Goal: Task Accomplishment & Management: Use online tool/utility

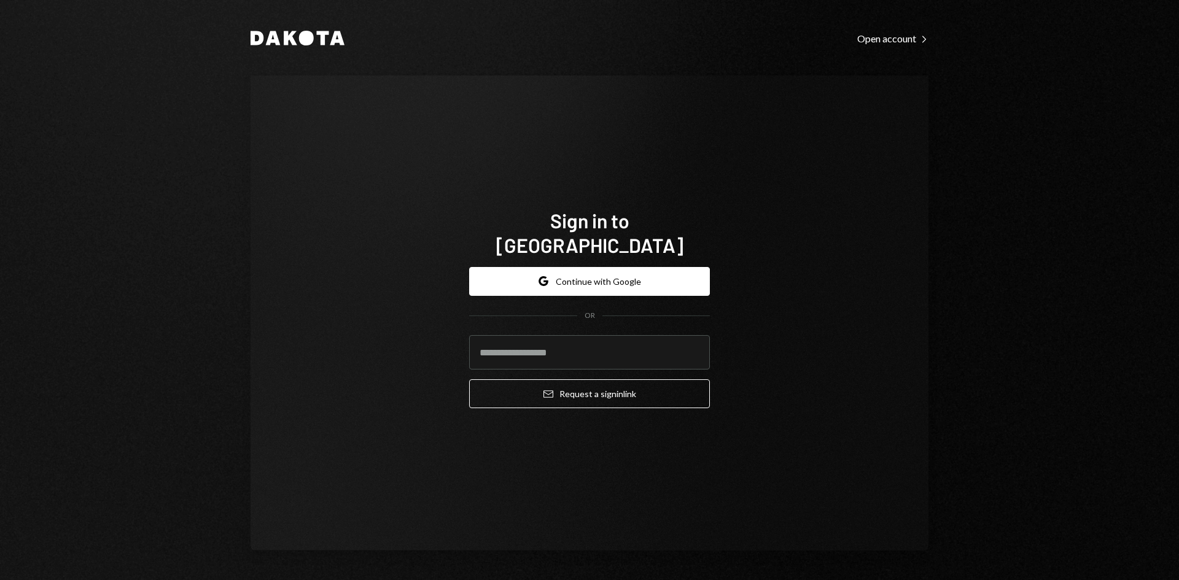
click at [0, 580] on com-1password-button at bounding box center [0, 580] width 0 height 0
type input "**********"
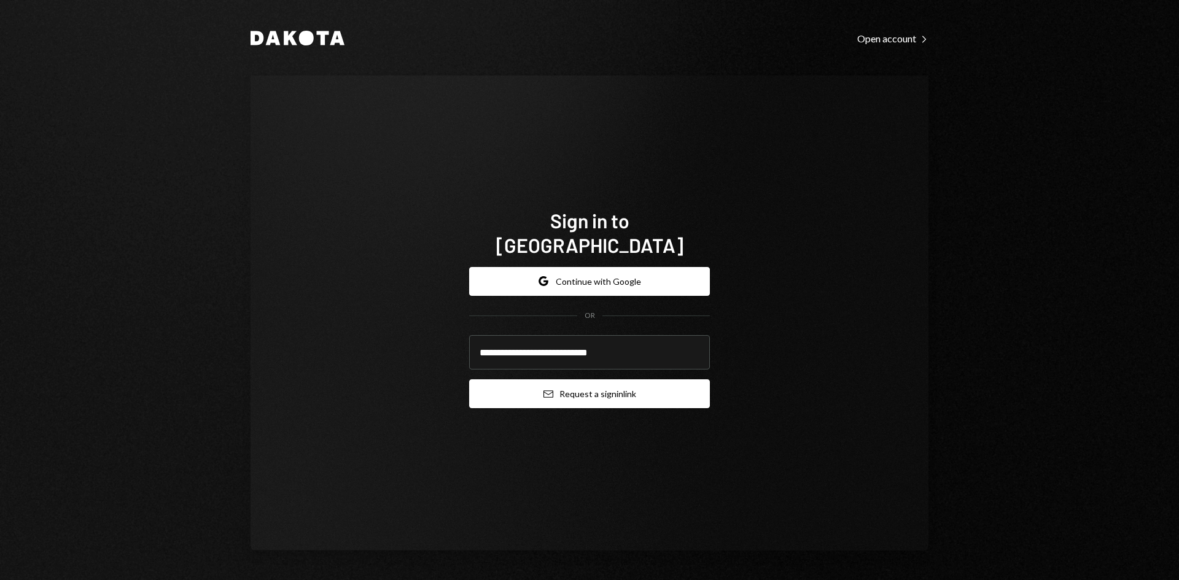
click at [566, 384] on button "Email Request a sign in link" at bounding box center [589, 393] width 241 height 29
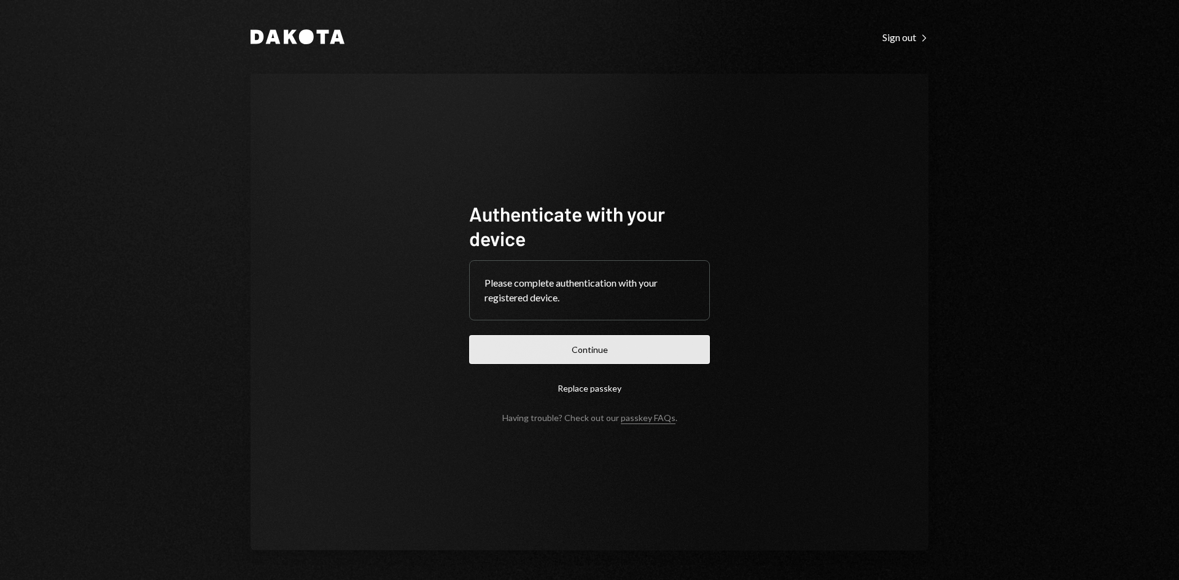
click at [619, 351] on button "Continue" at bounding box center [589, 349] width 241 height 29
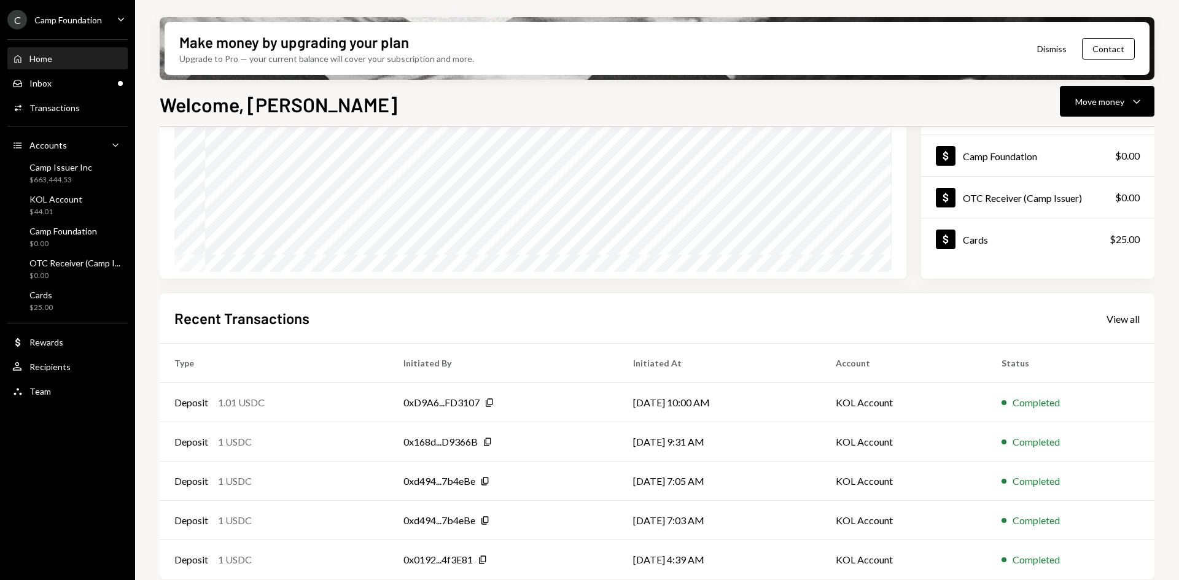
scroll to position [160, 0]
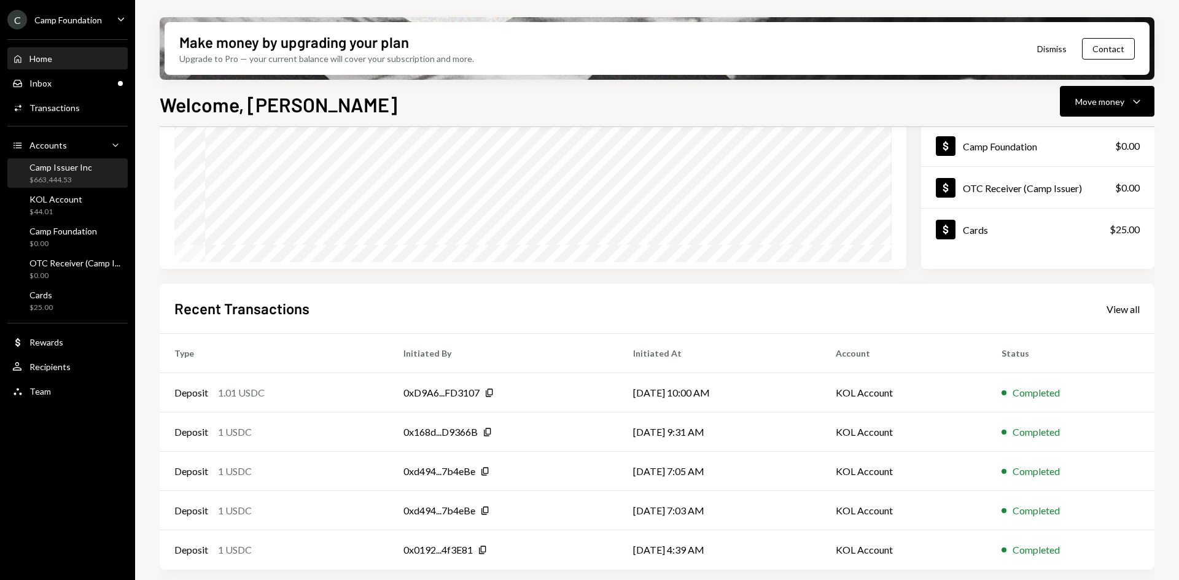
click at [76, 175] on div "$663,444.53" at bounding box center [60, 180] width 63 height 10
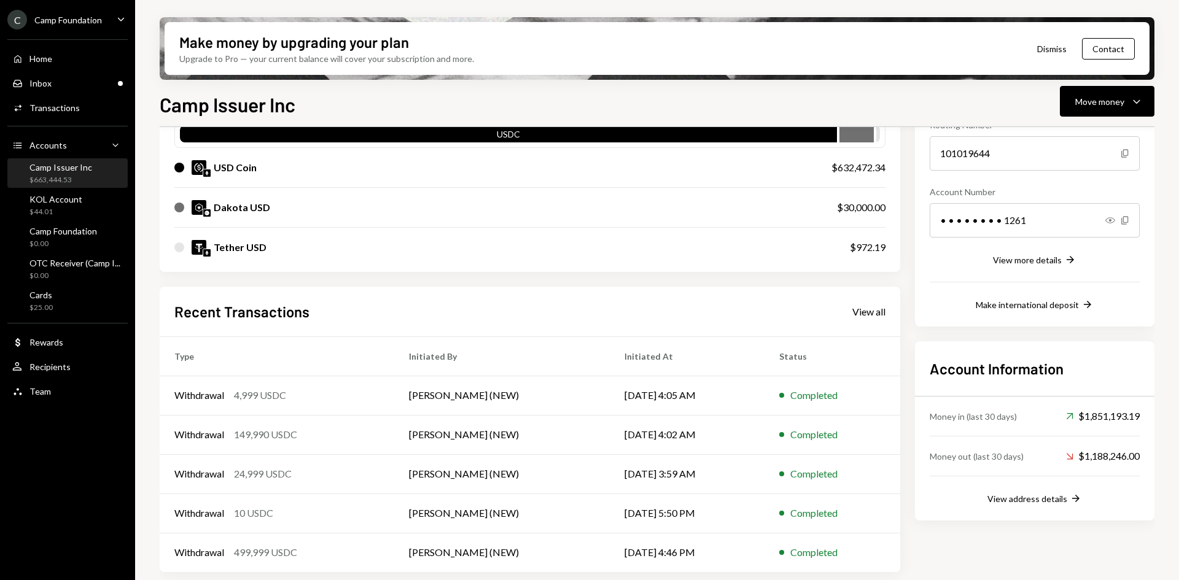
scroll to position [139, 0]
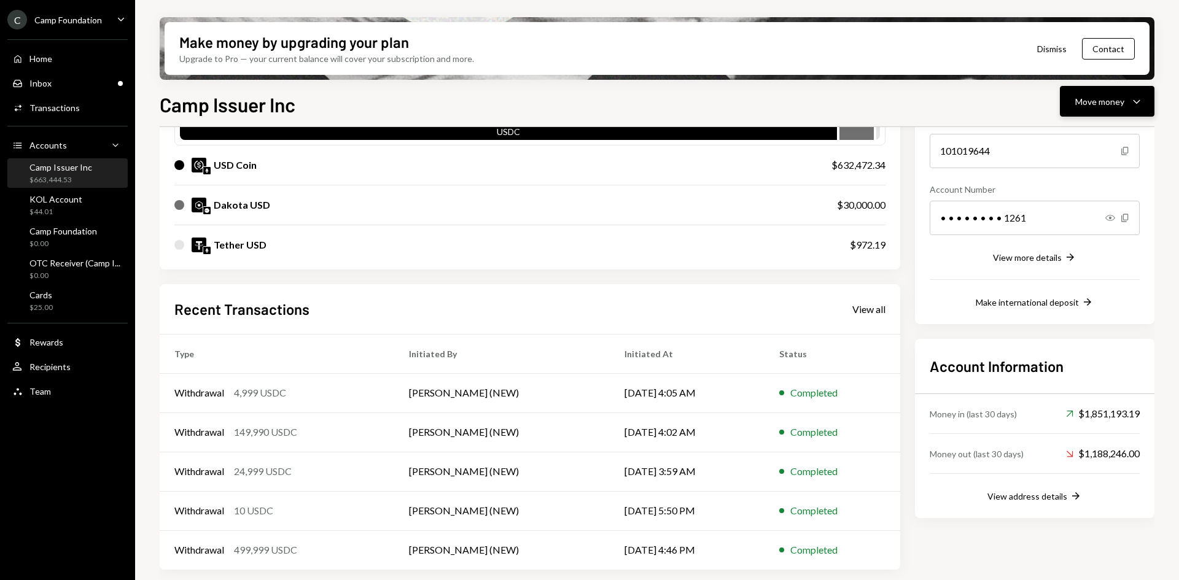
click at [1080, 102] on div "Move money" at bounding box center [1099, 101] width 49 height 13
click at [1072, 139] on div "Send" at bounding box center [1097, 138] width 90 height 13
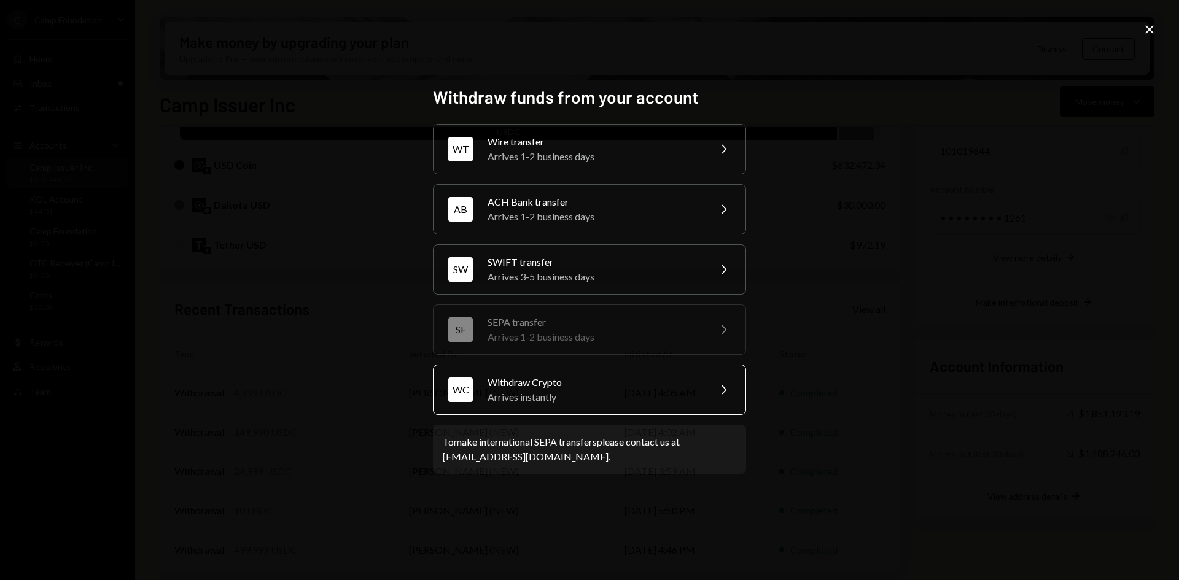
click at [569, 393] on div "Arrives instantly" at bounding box center [594, 397] width 214 height 15
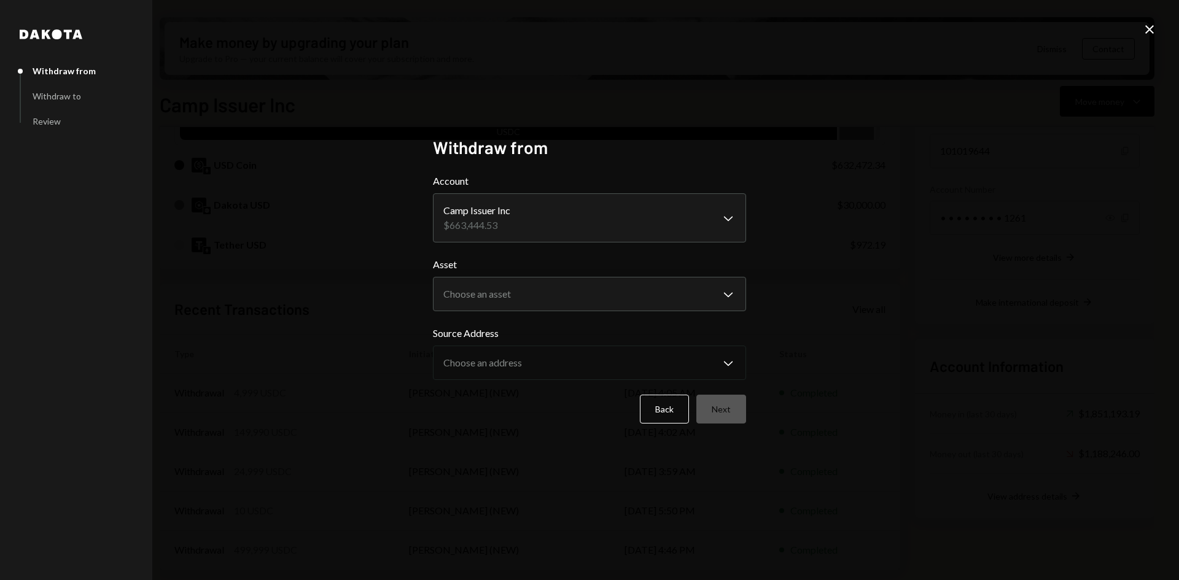
click at [1150, 27] on icon "Close" at bounding box center [1149, 29] width 15 height 15
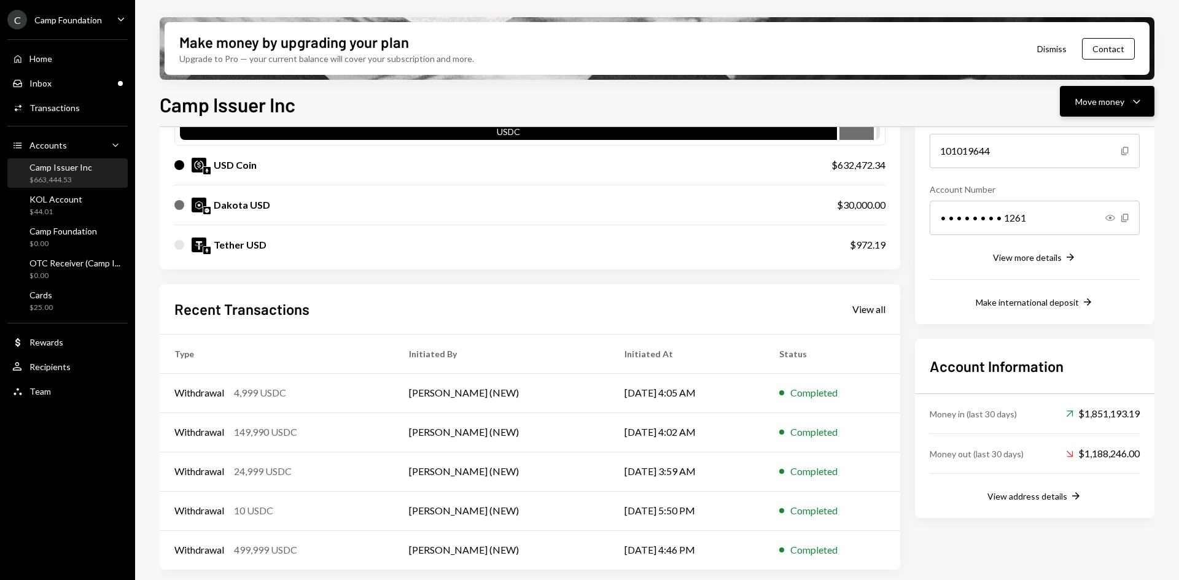
click at [1128, 105] on div "Move money Caret Down" at bounding box center [1107, 101] width 64 height 15
click at [1068, 141] on div "Send" at bounding box center [1097, 138] width 90 height 13
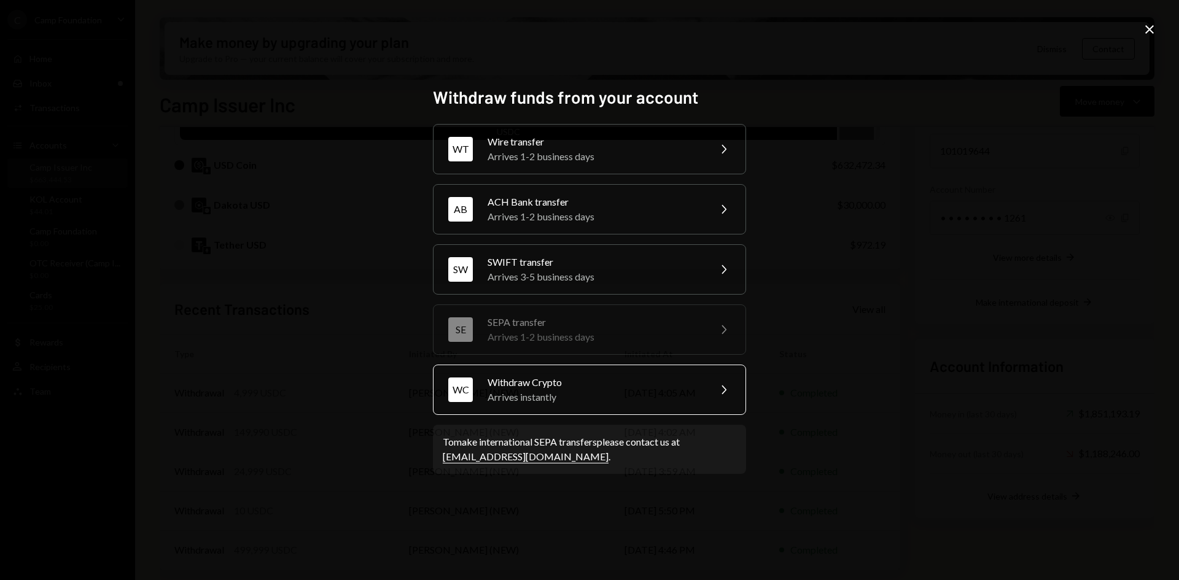
click at [557, 397] on div "Arrives instantly" at bounding box center [594, 397] width 214 height 15
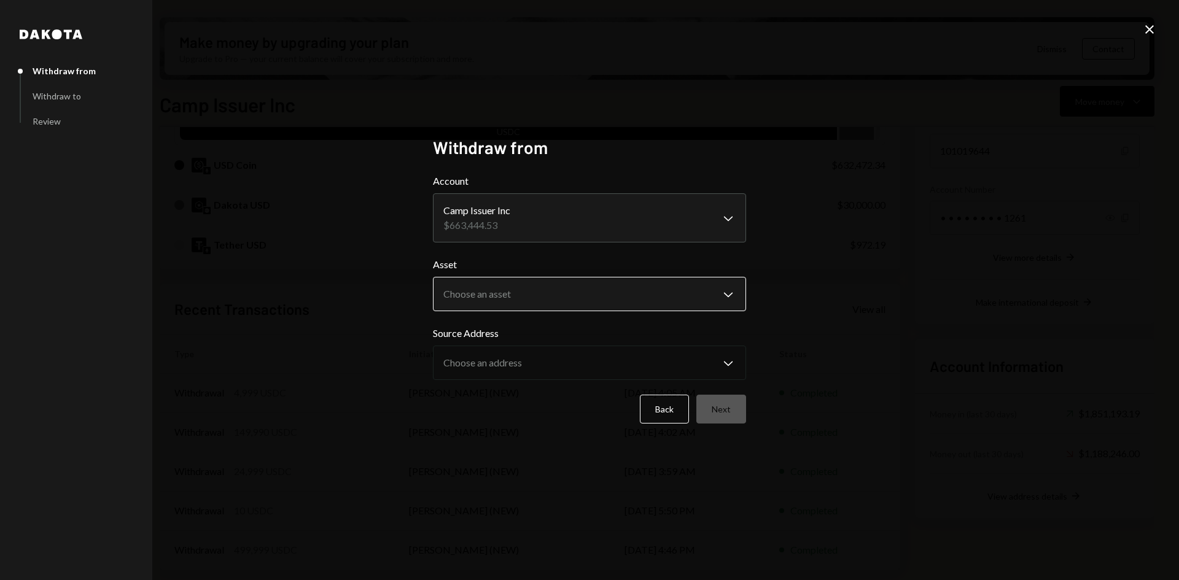
click at [573, 292] on body "C Camp Foundation Caret Down Home Home Inbox Inbox Activities Transactions Acco…" at bounding box center [589, 290] width 1179 height 580
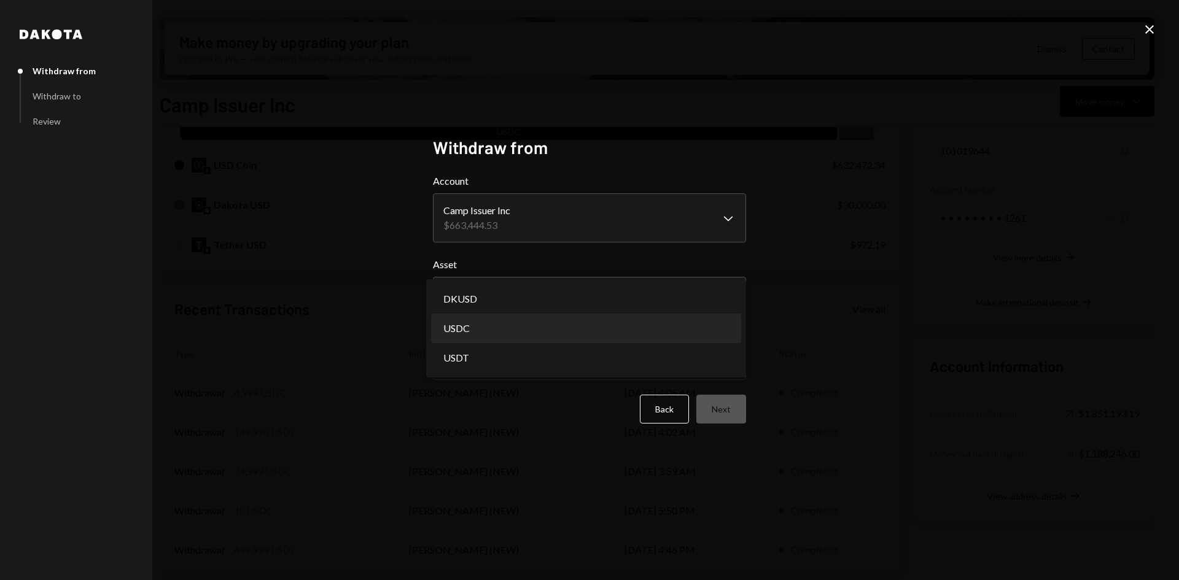
select select "****"
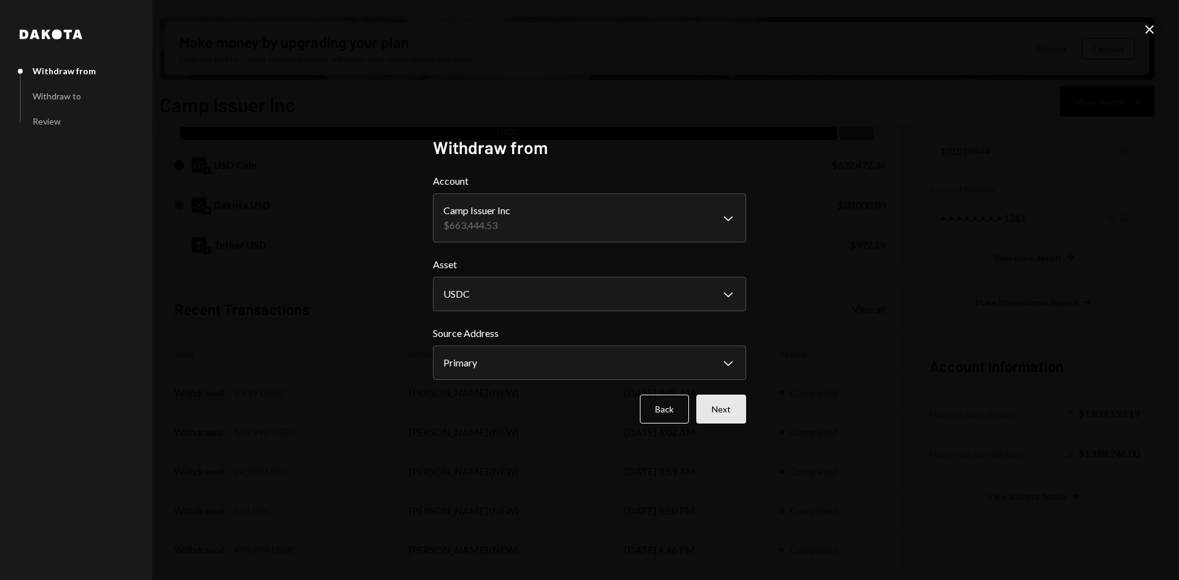
click at [716, 413] on button "Next" at bounding box center [721, 409] width 50 height 29
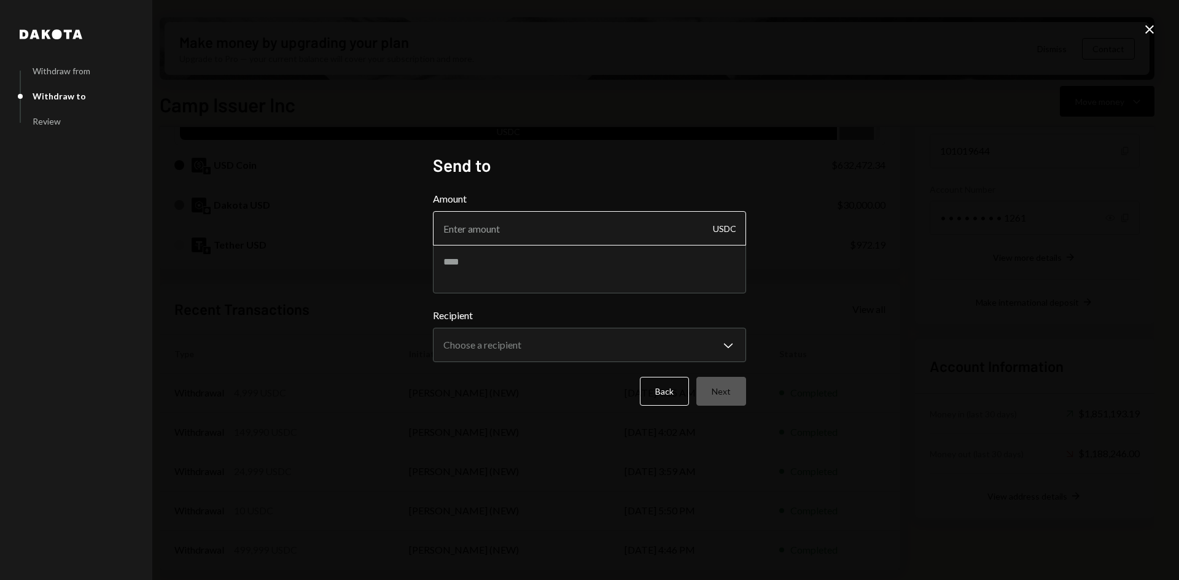
click at [538, 233] on input "Amount" at bounding box center [589, 228] width 313 height 34
type input "90990"
click at [537, 260] on textarea at bounding box center [589, 268] width 313 height 49
click at [526, 257] on textarea "**********" at bounding box center [589, 268] width 313 height 49
drag, startPoint x: 496, startPoint y: 263, endPoint x: 481, endPoint y: 258, distance: 15.3
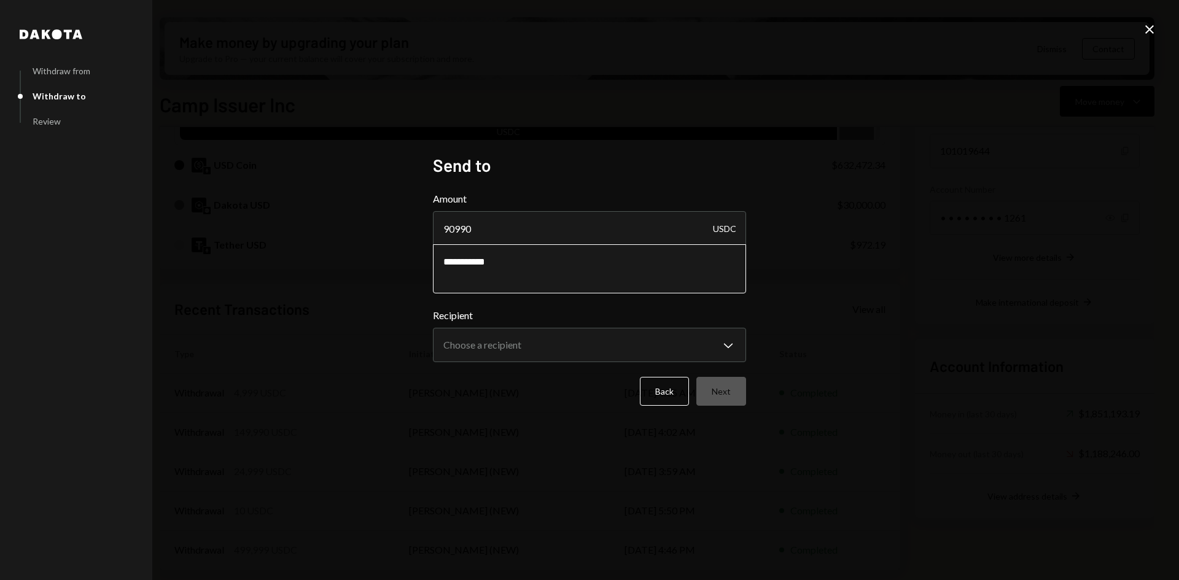
click at [479, 258] on textarea "**********" at bounding box center [589, 268] width 313 height 49
paste textarea "*********"
type textarea "**********"
click at [536, 344] on body "C Camp Foundation Caret Down Home Home Inbox Inbox Activities Transactions Acco…" at bounding box center [589, 290] width 1179 height 580
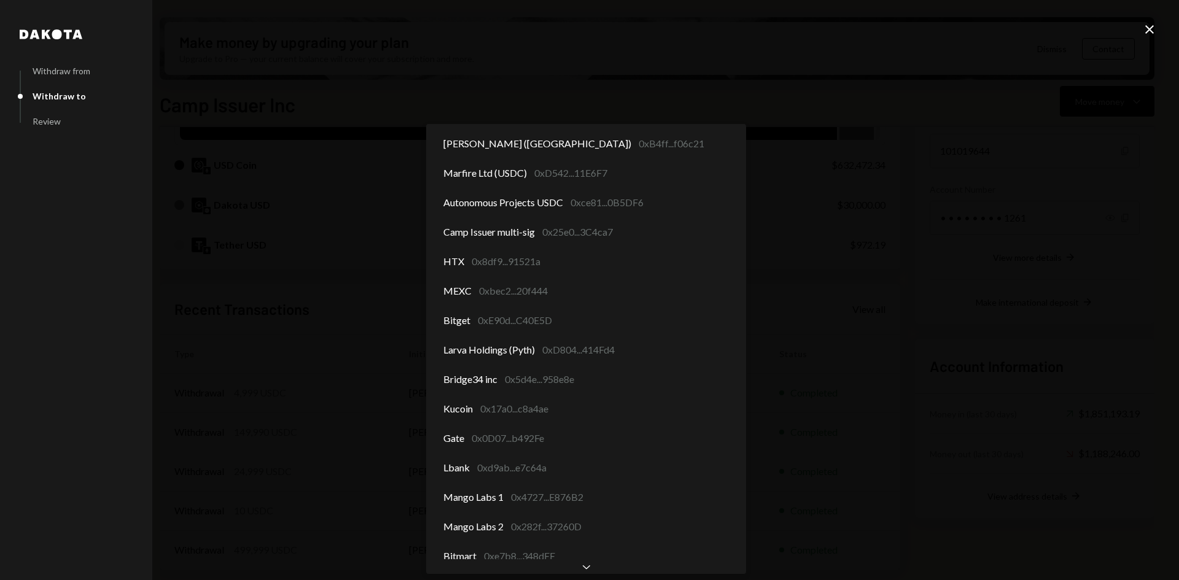
scroll to position [0, 0]
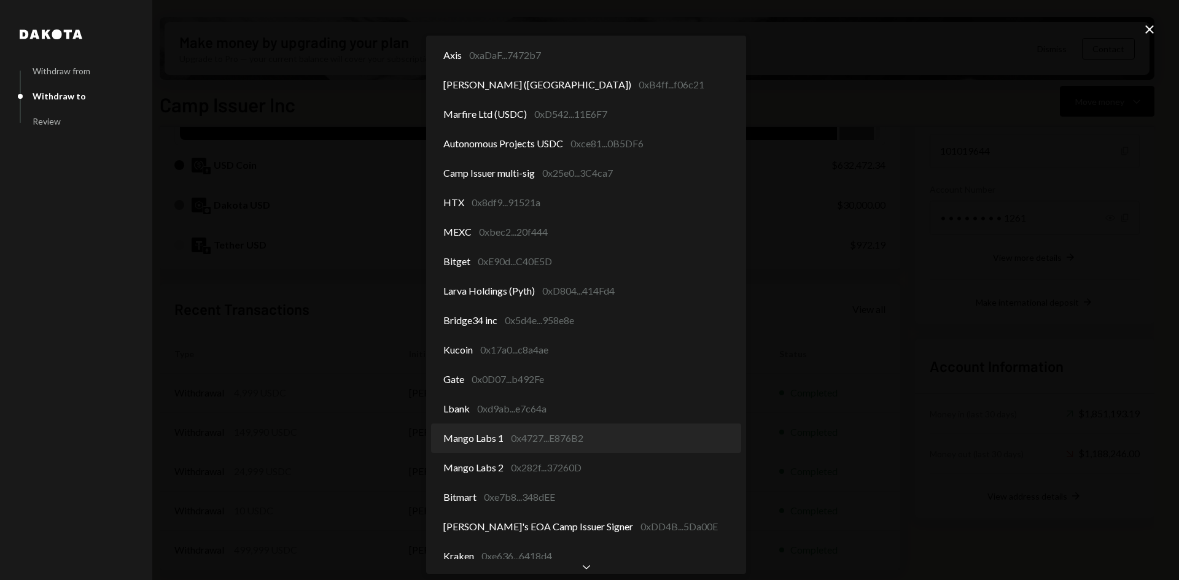
select select "**********"
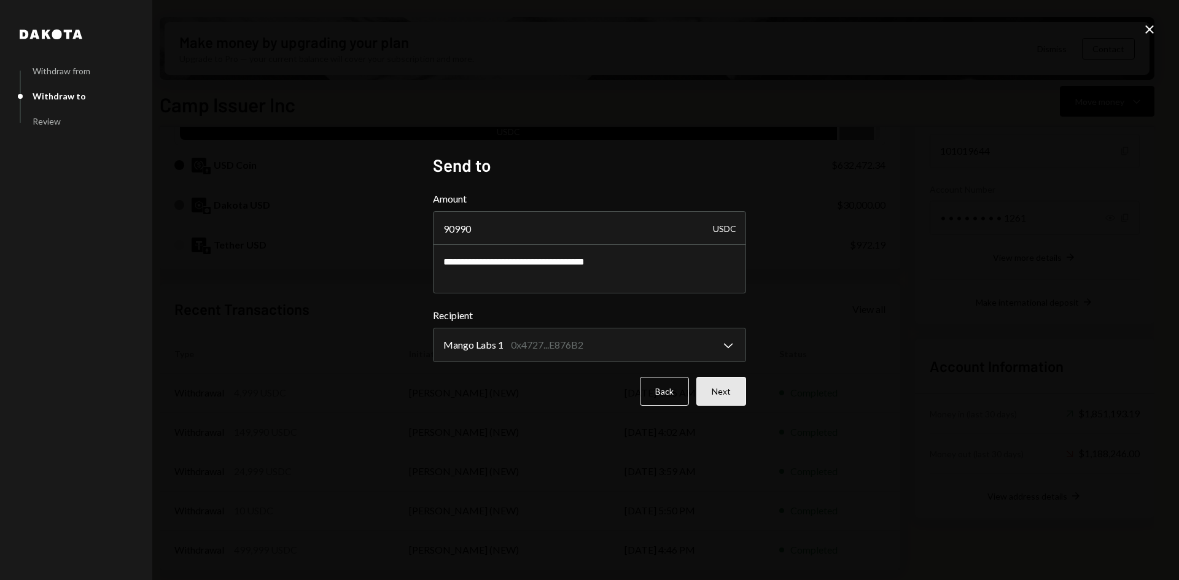
click at [722, 390] on button "Next" at bounding box center [721, 391] width 50 height 29
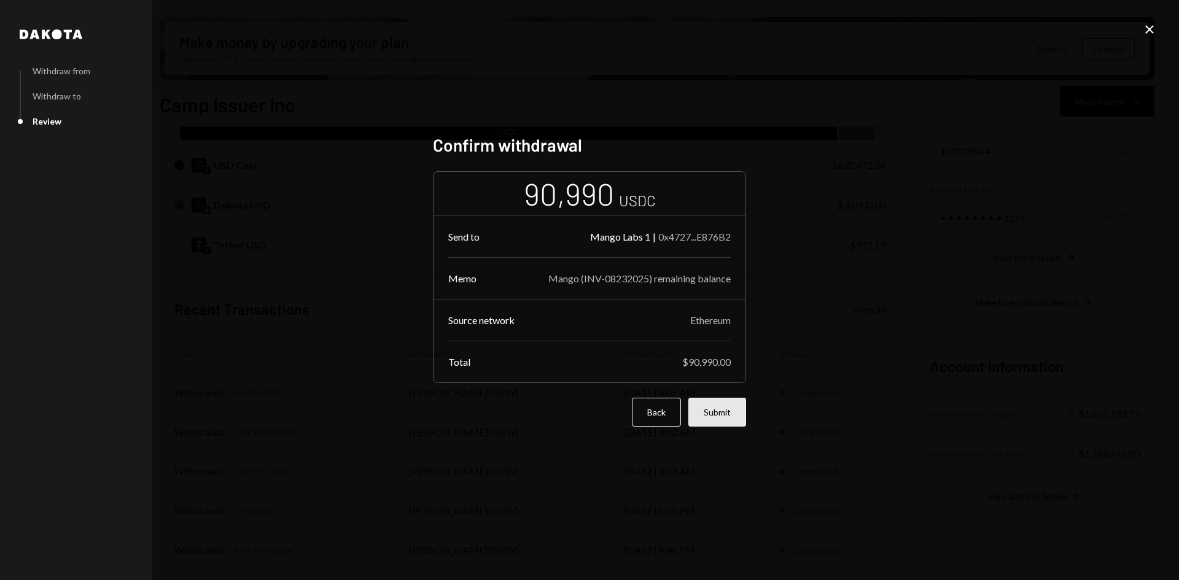
click at [729, 414] on button "Submit" at bounding box center [717, 412] width 58 height 29
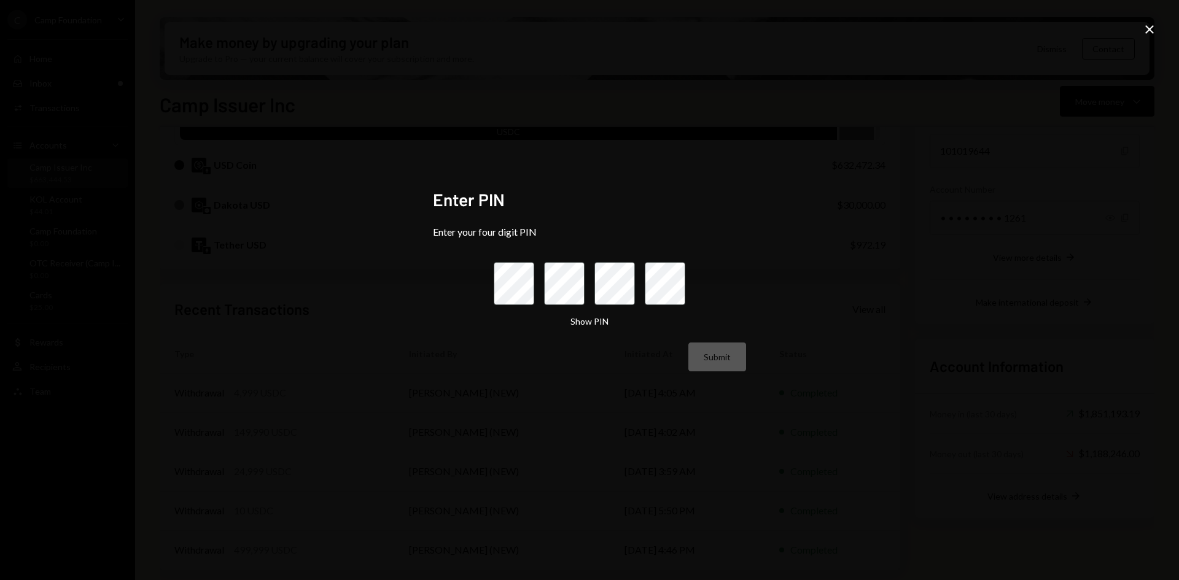
click at [1151, 26] on icon "Close" at bounding box center [1149, 29] width 15 height 15
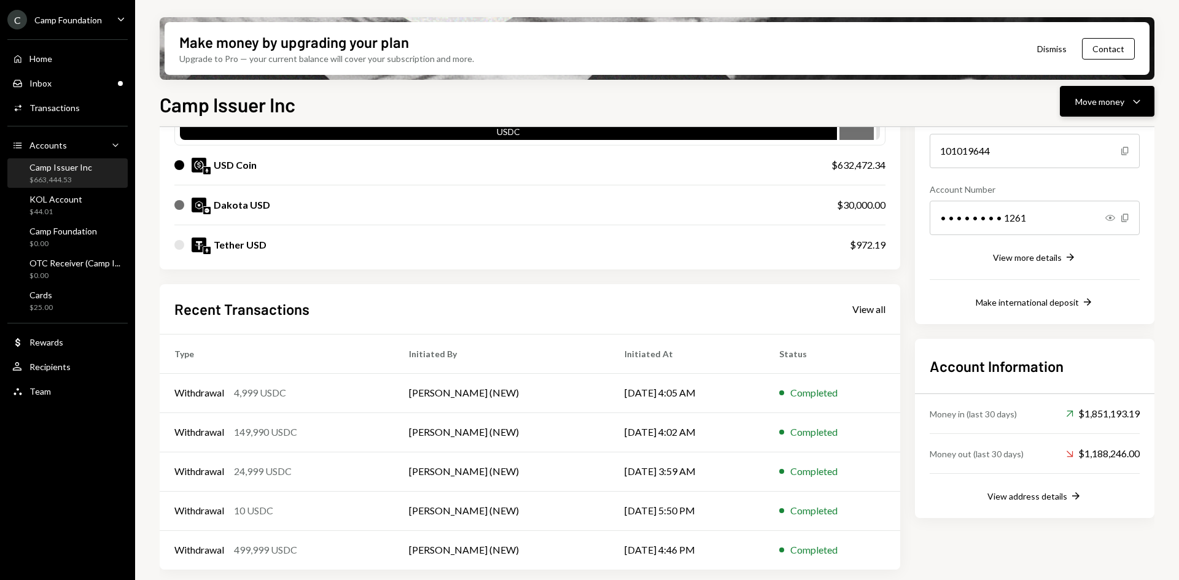
click at [1116, 106] on div "Move money" at bounding box center [1099, 101] width 49 height 13
click at [1064, 135] on div "Send" at bounding box center [1097, 138] width 90 height 13
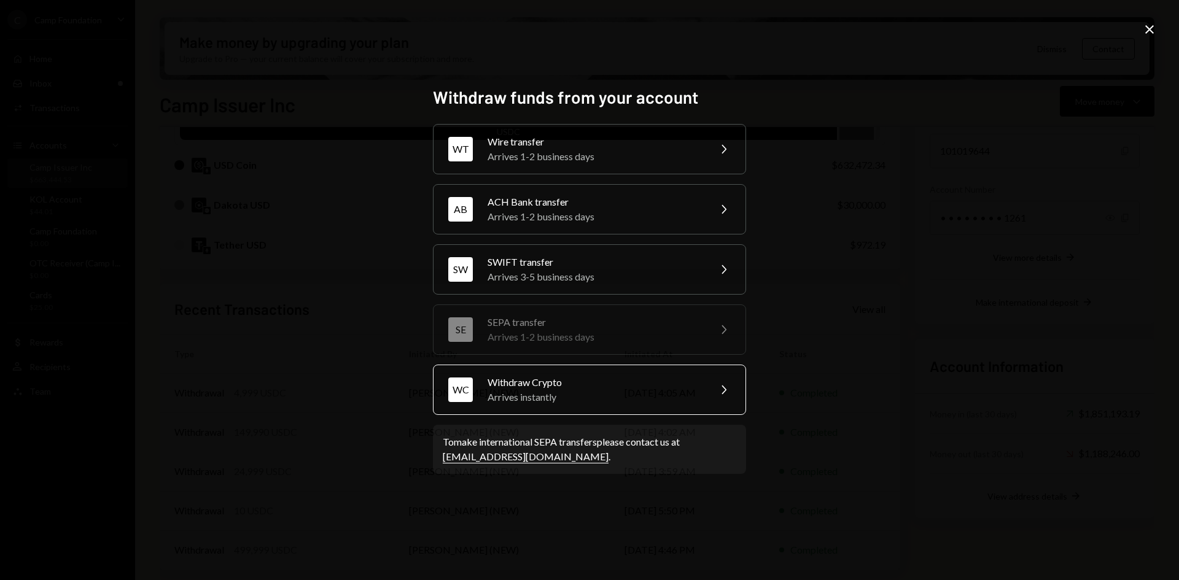
click at [596, 395] on div "Arrives instantly" at bounding box center [594, 397] width 214 height 15
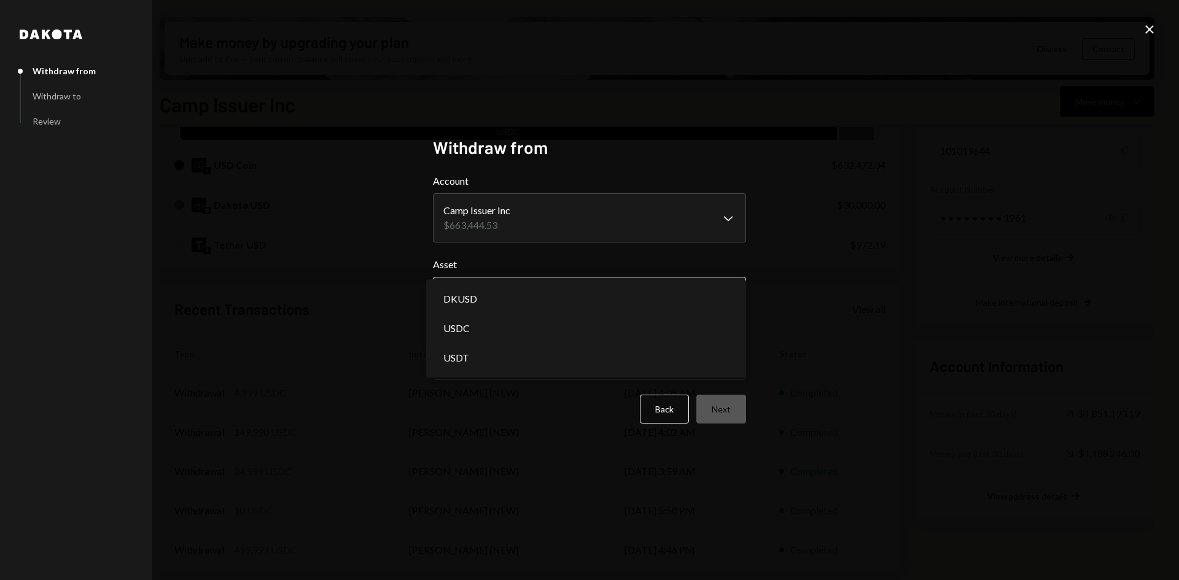
click at [561, 295] on body "C Camp Foundation Caret Down Home Home Inbox Inbox Activities Transactions Acco…" at bounding box center [589, 290] width 1179 height 580
select select "****"
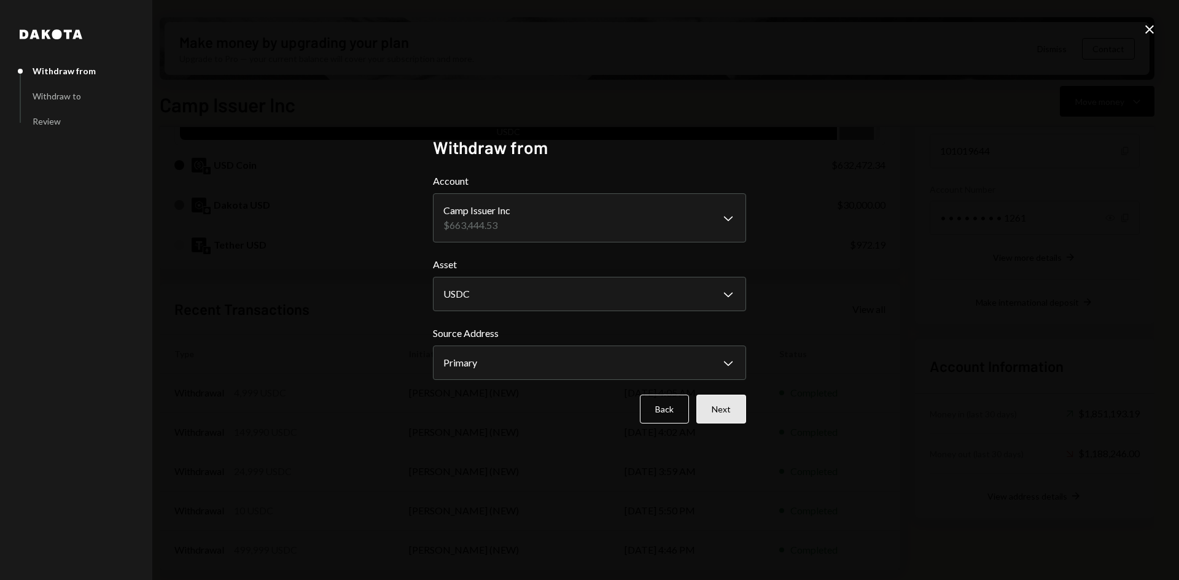
click at [726, 413] on button "Next" at bounding box center [721, 409] width 50 height 29
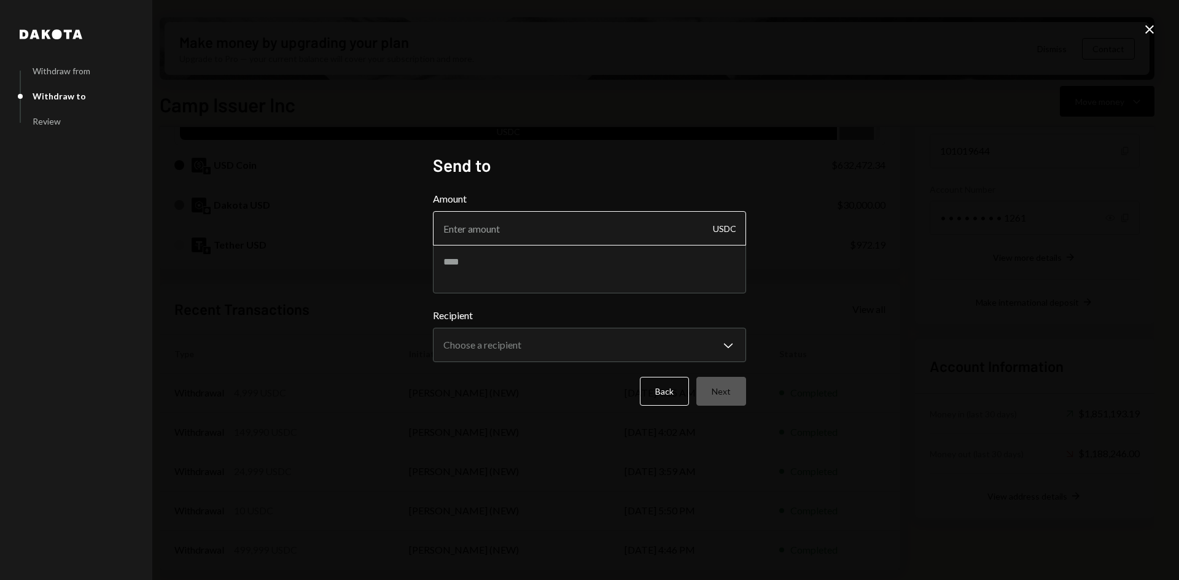
click at [548, 227] on input "Amount" at bounding box center [589, 228] width 313 height 34
click at [491, 237] on input "Amount" at bounding box center [589, 228] width 313 height 34
type input "90900"
click at [494, 262] on textarea at bounding box center [589, 268] width 313 height 49
paste textarea "**********"
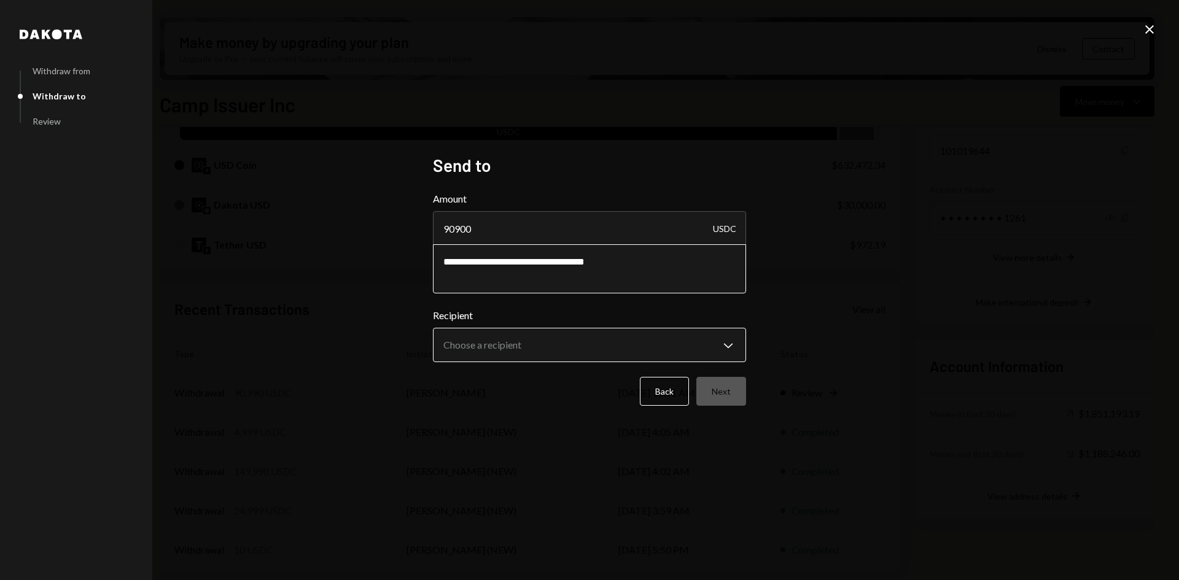
type textarea "**********"
click at [483, 338] on body "C Camp Foundation Caret Down Home Home Inbox Inbox Activities Transactions Acco…" at bounding box center [589, 290] width 1179 height 580
click at [665, 345] on body "C Camp Foundation Caret Down Home Home Inbox Inbox Activities Transactions Acco…" at bounding box center [589, 290] width 1179 height 580
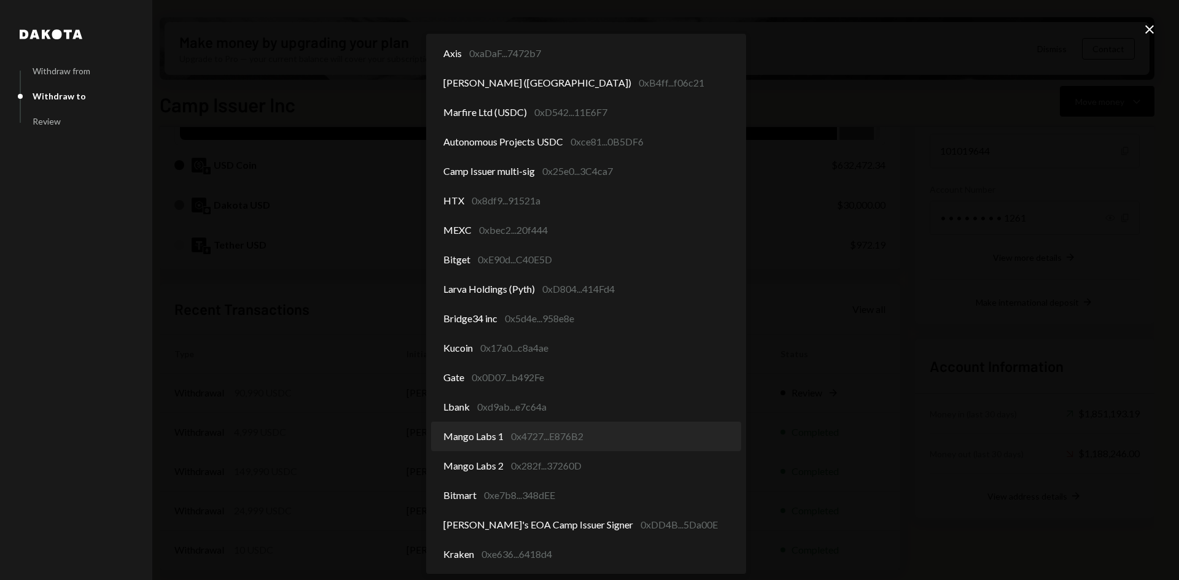
select select "**********"
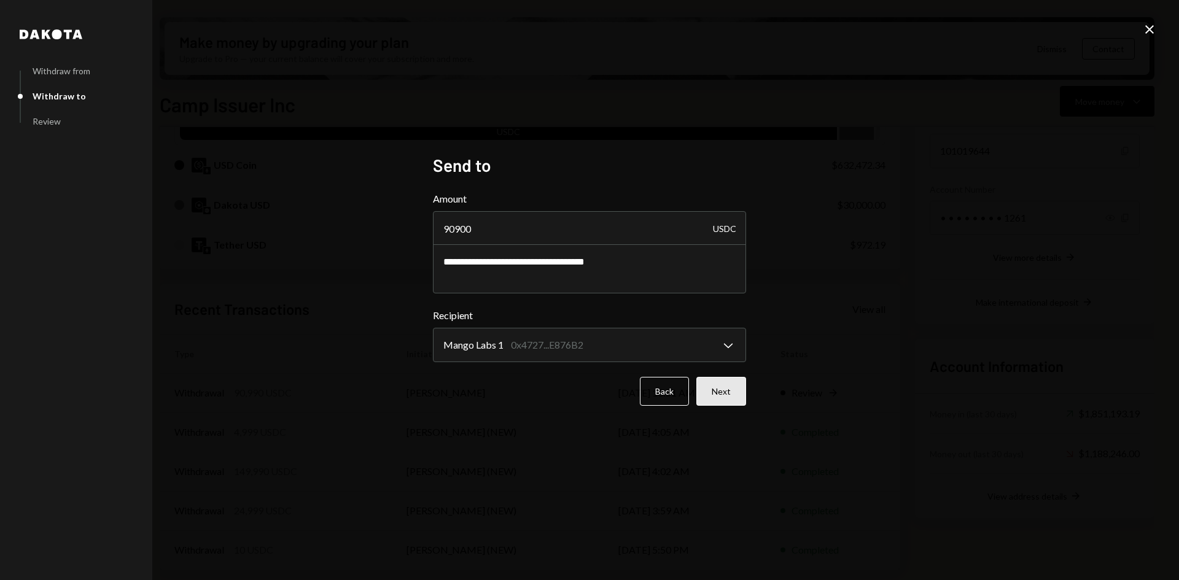
click at [734, 391] on button "Next" at bounding box center [721, 391] width 50 height 29
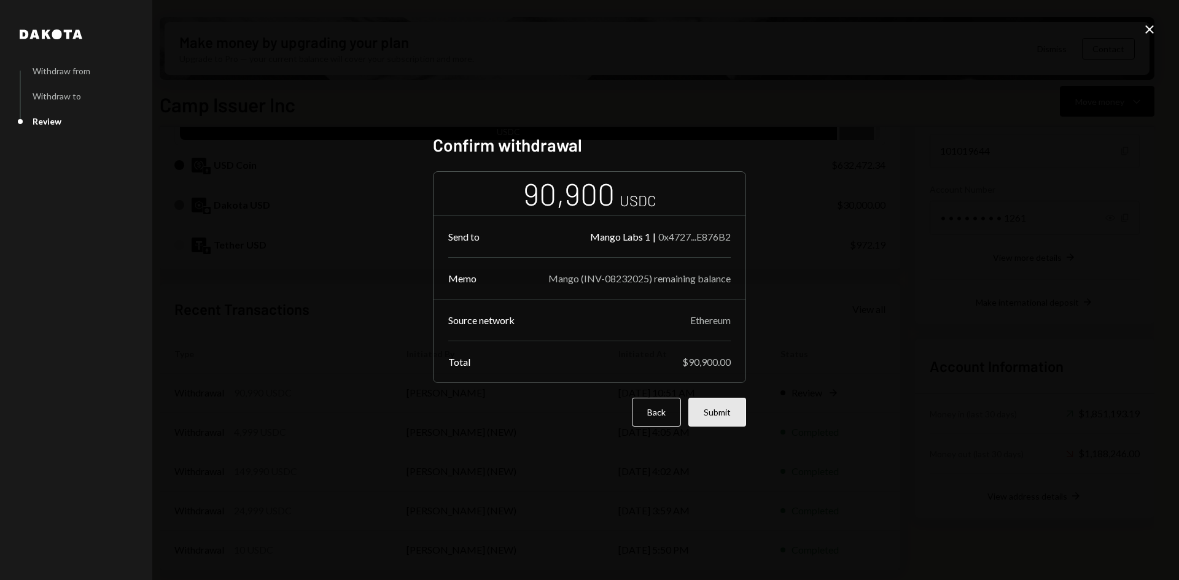
click at [723, 413] on button "Submit" at bounding box center [717, 412] width 58 height 29
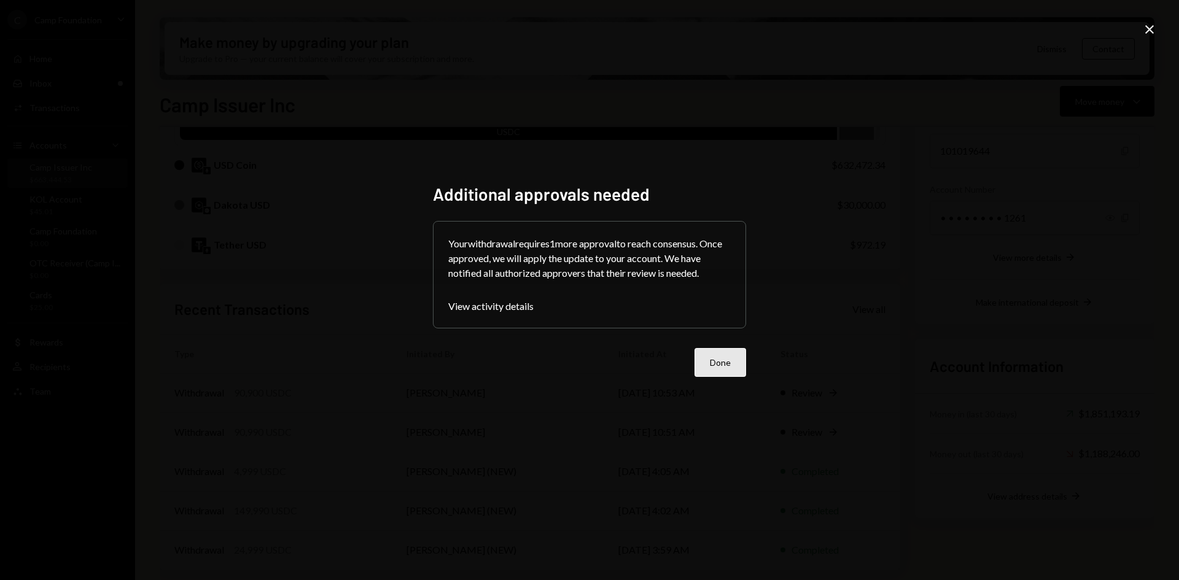
click at [724, 365] on button "Done" at bounding box center [720, 362] width 52 height 29
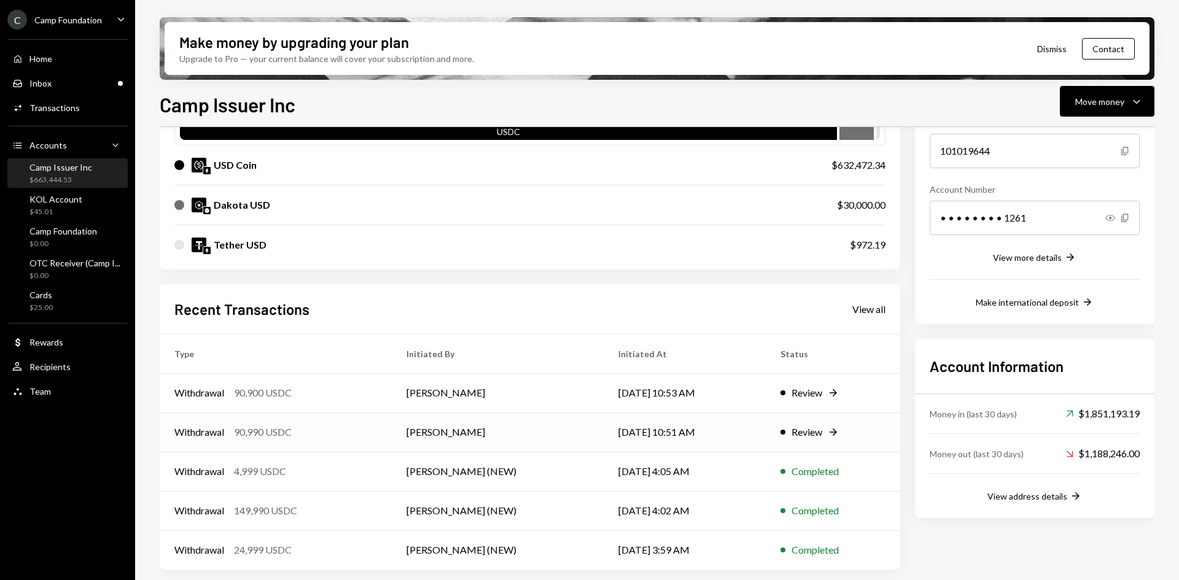
click at [624, 432] on td "[DATE] 10:51 AM" at bounding box center [683, 432] width 161 height 39
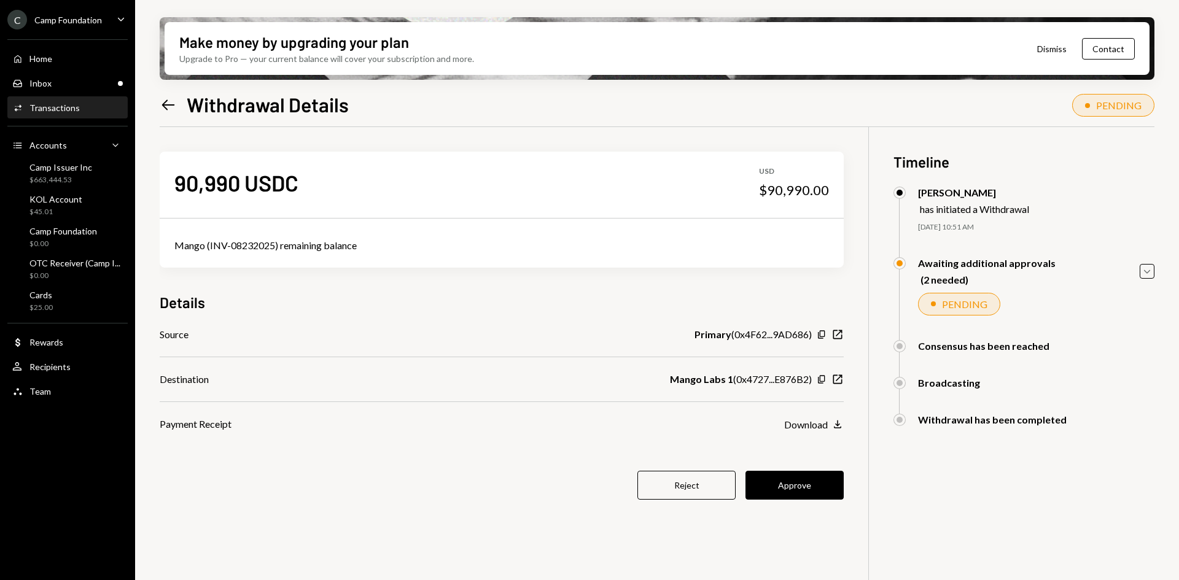
click at [165, 103] on icon "Left Arrow" at bounding box center [168, 104] width 17 height 17
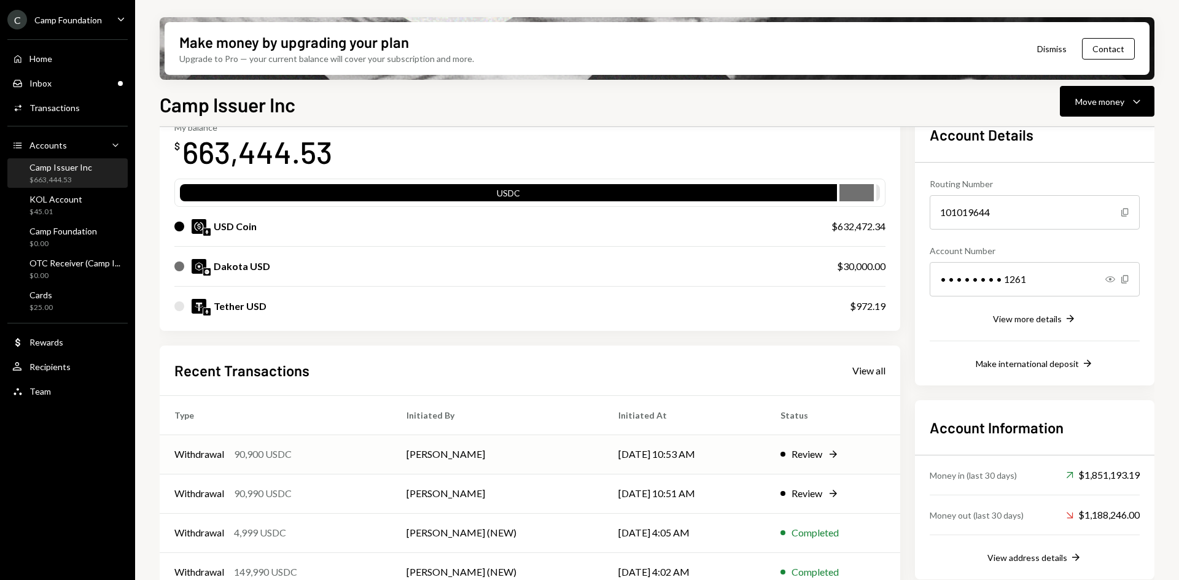
scroll to position [123, 0]
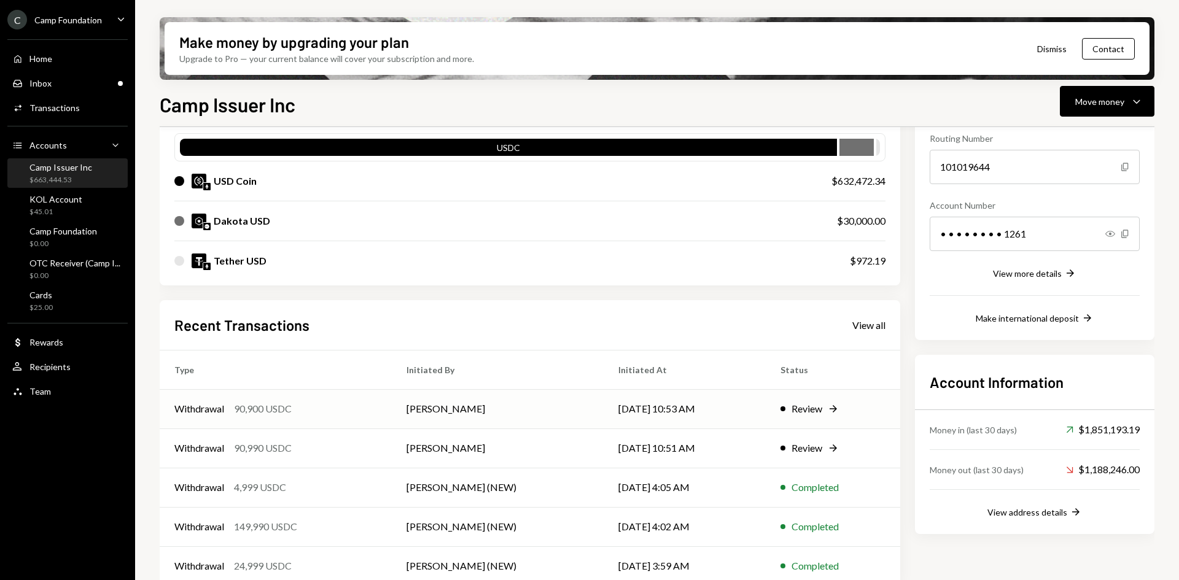
click at [489, 409] on td "[PERSON_NAME]" at bounding box center [498, 408] width 212 height 39
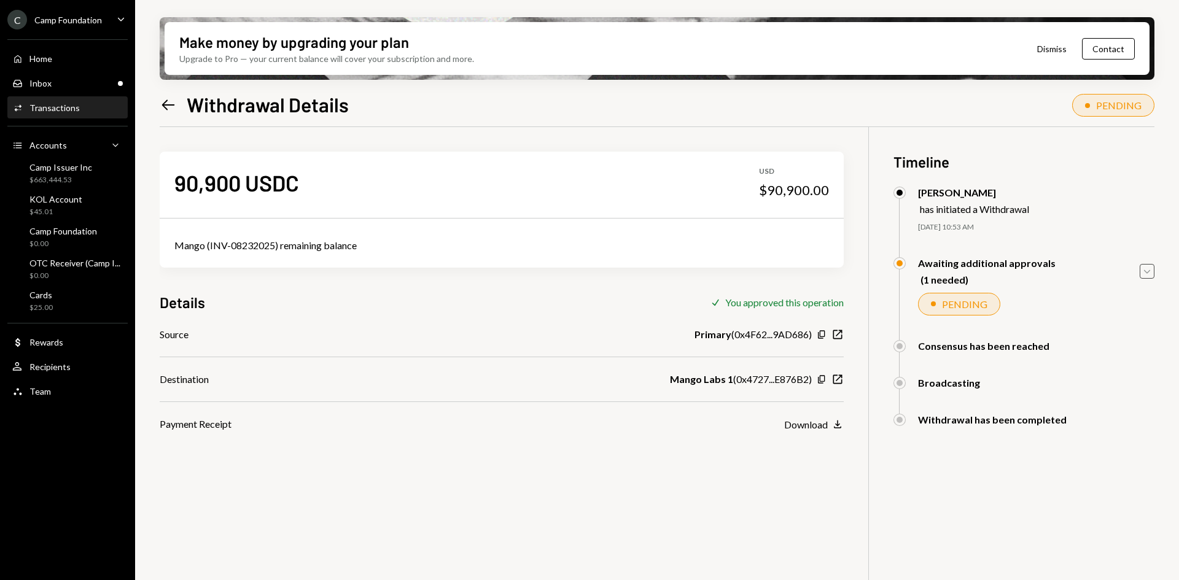
click at [1149, 271] on icon "button" at bounding box center [1147, 272] width 6 height 4
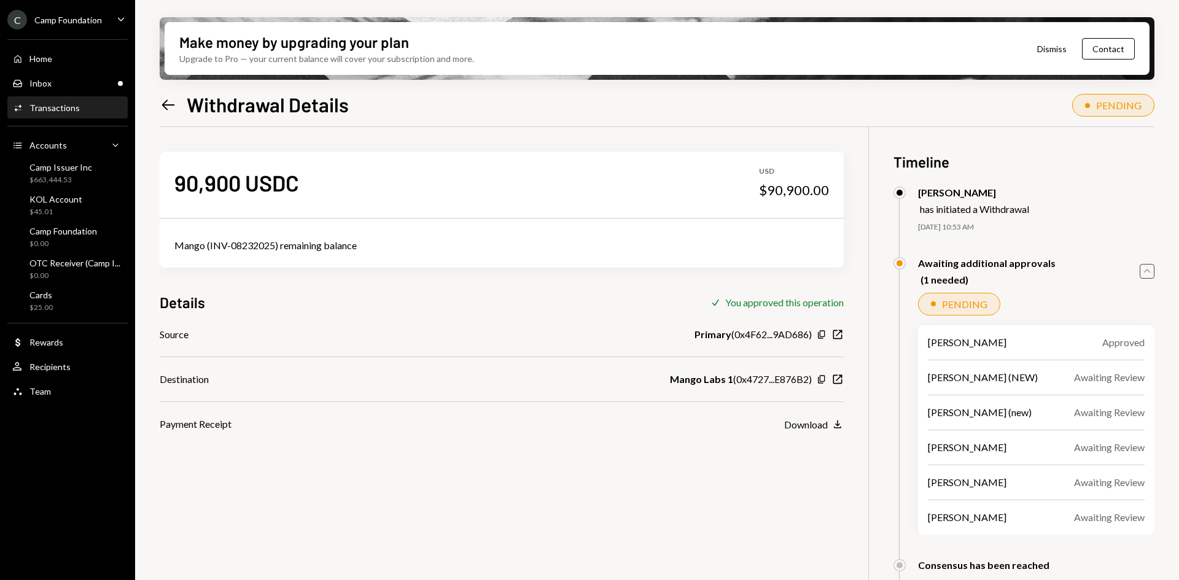
click at [169, 106] on icon "Left Arrow" at bounding box center [168, 104] width 17 height 17
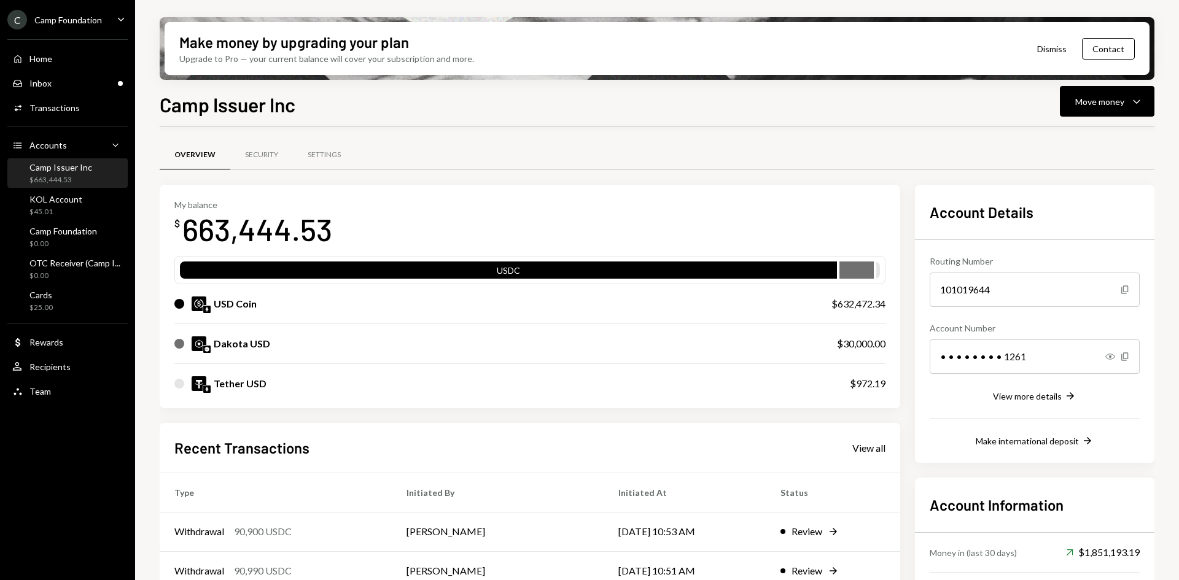
scroll to position [123, 0]
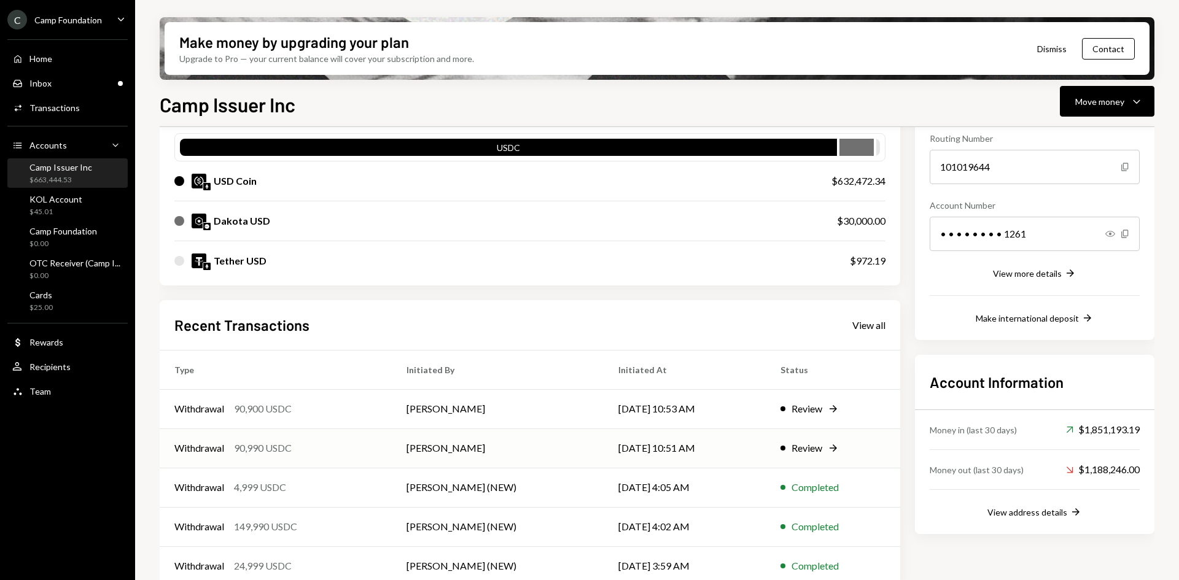
click at [552, 438] on td "[PERSON_NAME]" at bounding box center [498, 448] width 212 height 39
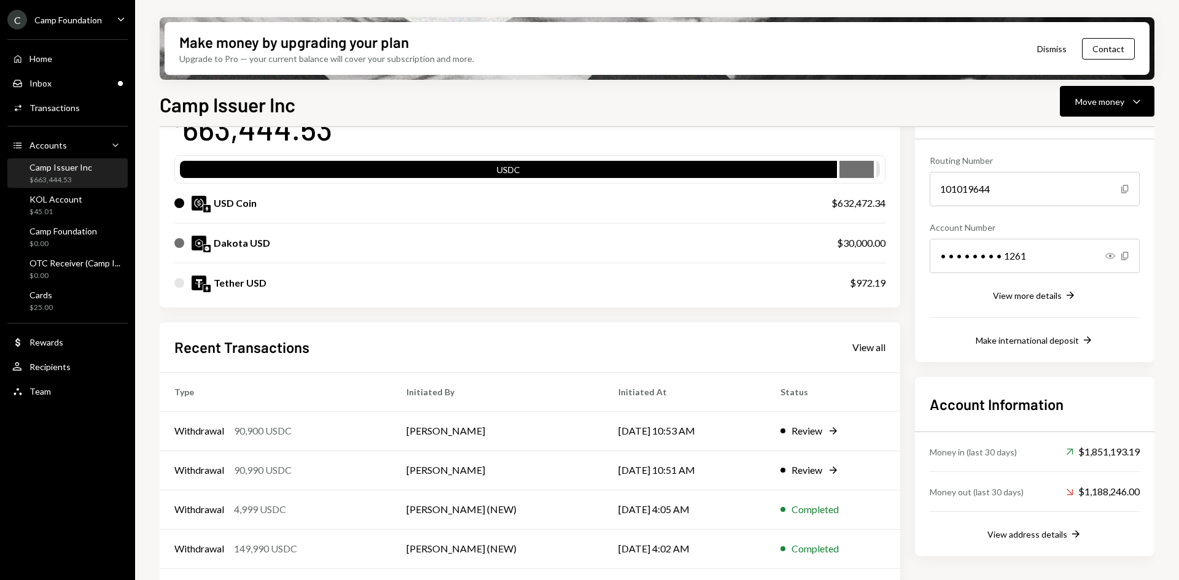
scroll to position [139, 0]
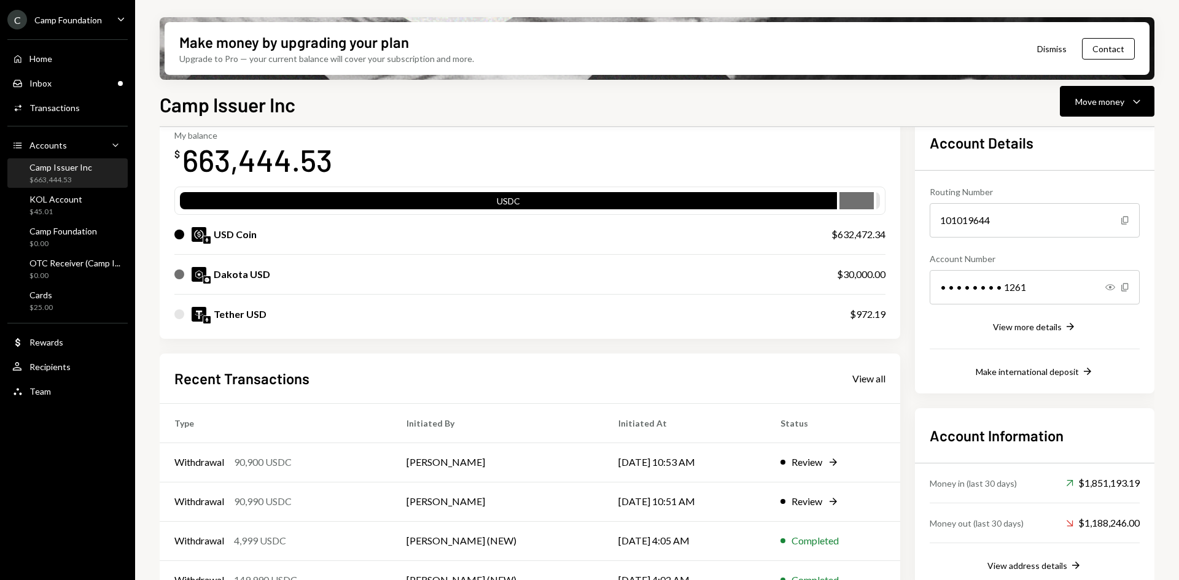
scroll to position [123, 0]
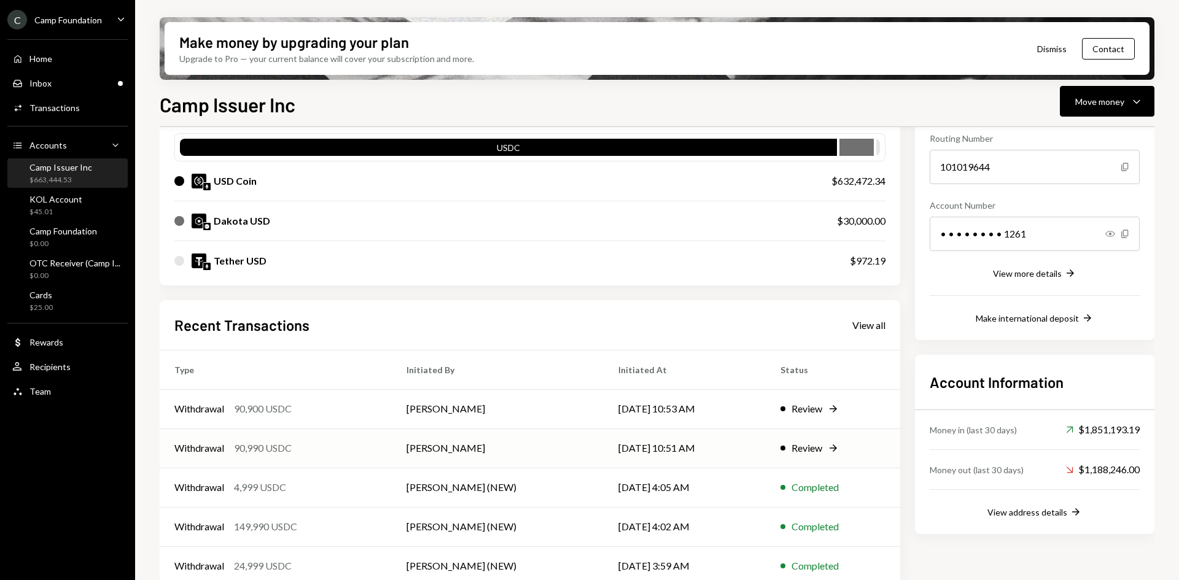
click at [661, 449] on td "[DATE] 10:51 AM" at bounding box center [683, 448] width 161 height 39
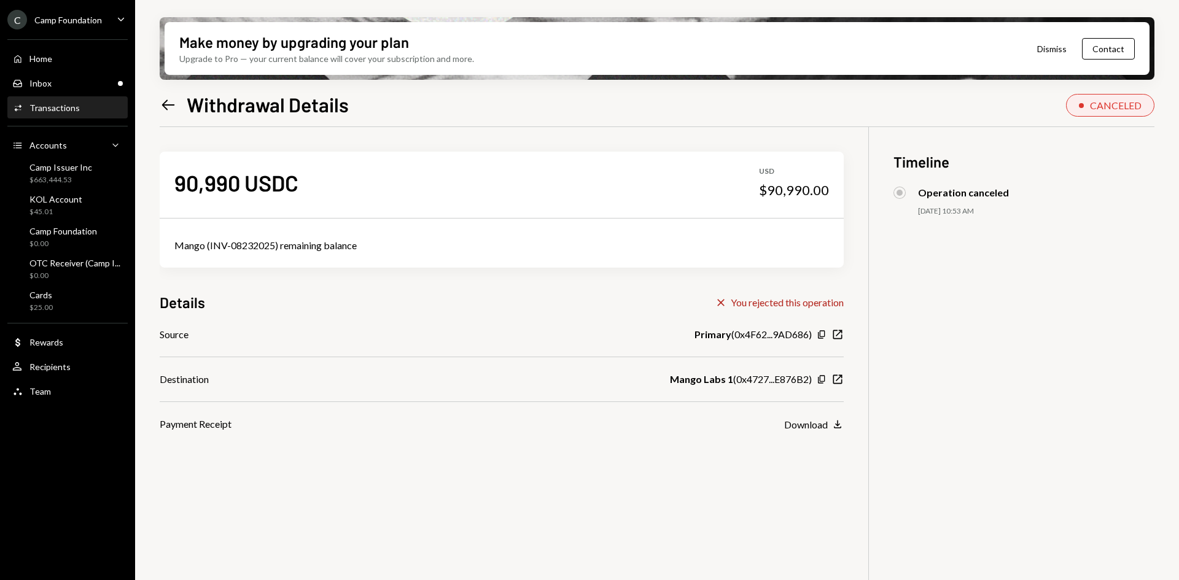
click at [168, 103] on icon "Left Arrow" at bounding box center [168, 104] width 17 height 17
